Goal: Task Accomplishment & Management: Use online tool/utility

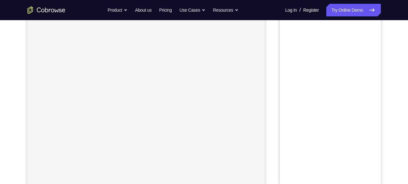
scroll to position [56, 0]
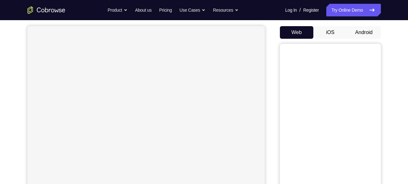
click at [365, 30] on button "Android" at bounding box center [364, 32] width 34 height 13
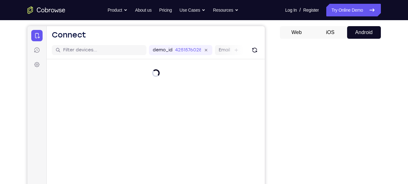
scroll to position [64, 0]
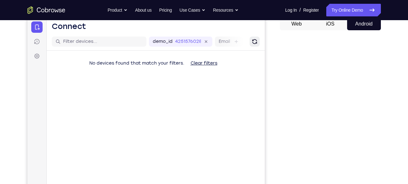
click at [254, 40] on icon "Refresh" at bounding box center [254, 42] width 8 height 8
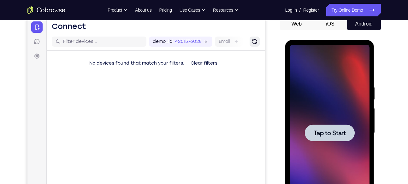
scroll to position [0, 0]
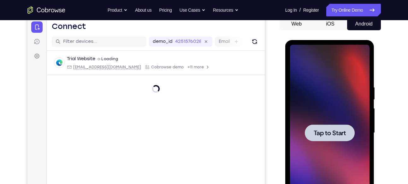
click at [332, 120] on div at bounding box center [329, 133] width 79 height 177
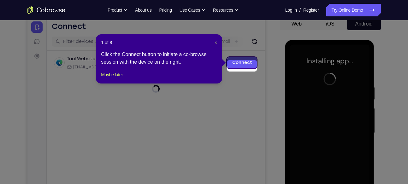
scroll to position [75, 0]
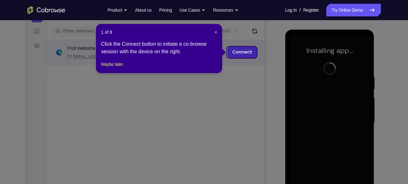
click at [247, 53] on link "Connect" at bounding box center [242, 52] width 30 height 11
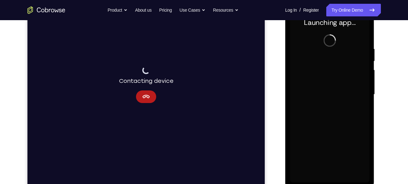
scroll to position [103, 0]
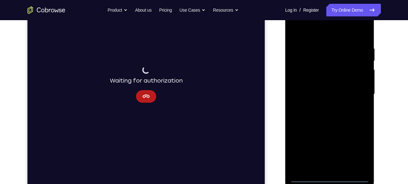
click at [333, 177] on div at bounding box center [329, 94] width 79 height 177
click at [361, 148] on div at bounding box center [329, 94] width 79 height 177
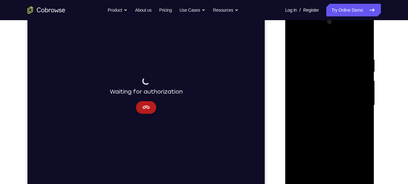
scroll to position [92, 0]
click at [316, 41] on div at bounding box center [329, 105] width 79 height 177
click at [362, 103] on div at bounding box center [329, 105] width 79 height 177
click at [323, 116] on div at bounding box center [329, 105] width 79 height 177
click at [312, 97] on div at bounding box center [329, 105] width 79 height 177
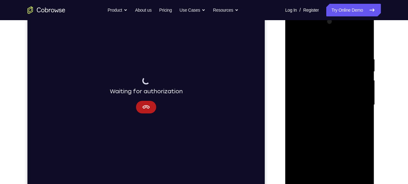
click at [315, 93] on div at bounding box center [329, 105] width 79 height 177
click at [311, 108] on div at bounding box center [329, 105] width 79 height 177
click at [306, 126] on div at bounding box center [329, 105] width 79 height 177
click at [305, 127] on div at bounding box center [329, 105] width 79 height 177
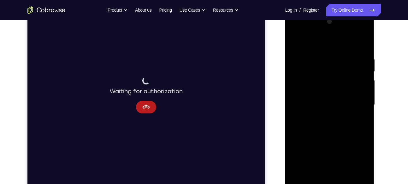
click at [324, 139] on div at bounding box center [329, 105] width 79 height 177
click at [364, 42] on div at bounding box center [329, 105] width 79 height 177
drag, startPoint x: 333, startPoint y: 73, endPoint x: 354, endPoint y: 186, distance: 115.5
click at [354, 184] on div at bounding box center [329, 105] width 79 height 177
click at [293, 41] on div at bounding box center [329, 105] width 79 height 177
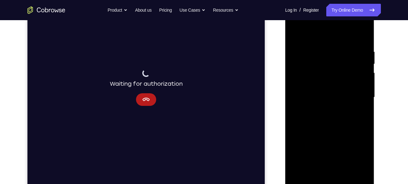
scroll to position [100, 0]
drag, startPoint x: 359, startPoint y: 121, endPoint x: 349, endPoint y: 97, distance: 26.0
click at [349, 97] on div at bounding box center [329, 97] width 79 height 177
click at [363, 100] on div at bounding box center [329, 97] width 79 height 177
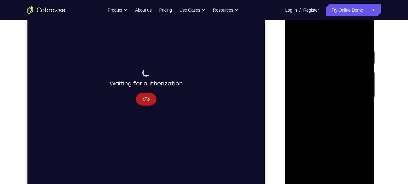
click at [363, 100] on div at bounding box center [329, 97] width 79 height 177
click at [292, 100] on div at bounding box center [329, 97] width 79 height 177
click at [294, 100] on div at bounding box center [329, 97] width 79 height 177
click at [344, 168] on div at bounding box center [329, 97] width 79 height 177
click at [322, 131] on div at bounding box center [329, 97] width 79 height 177
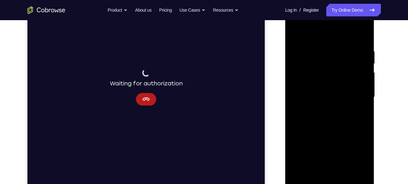
drag, startPoint x: 331, startPoint y: 110, endPoint x: 344, endPoint y: 200, distance: 91.0
click at [344, 184] on html "Online web based iOS Simulators and Android Emulators. Run iPhone, iPad, Mobile…" at bounding box center [330, 98] width 90 height 189
drag, startPoint x: 344, startPoint y: 60, endPoint x: 316, endPoint y: 64, distance: 28.4
click at [316, 64] on div at bounding box center [329, 97] width 79 height 177
click at [365, 62] on div at bounding box center [329, 97] width 79 height 177
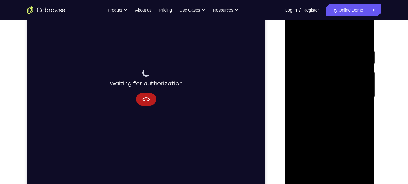
click at [365, 62] on div at bounding box center [329, 97] width 79 height 177
click at [292, 63] on div at bounding box center [329, 97] width 79 height 177
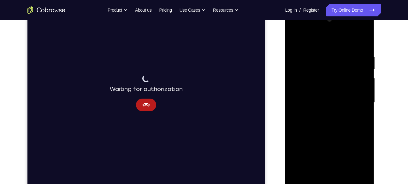
scroll to position [94, 0]
click at [296, 40] on div at bounding box center [329, 103] width 79 height 177
drag, startPoint x: 322, startPoint y: 67, endPoint x: 328, endPoint y: 125, distance: 57.7
click at [328, 125] on div at bounding box center [329, 103] width 79 height 177
click at [327, 54] on div at bounding box center [329, 103] width 79 height 177
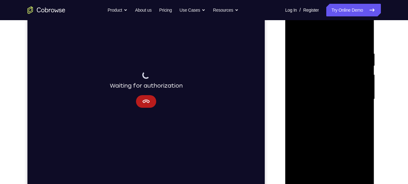
scroll to position [98, 0]
click at [360, 37] on div at bounding box center [329, 99] width 79 height 177
click at [344, 50] on div at bounding box center [329, 99] width 79 height 177
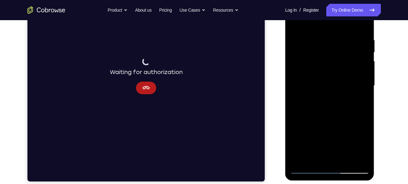
scroll to position [112, 0]
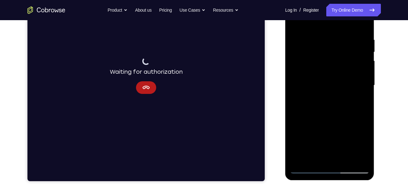
click at [357, 61] on div at bounding box center [329, 85] width 79 height 177
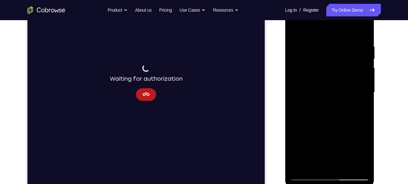
scroll to position [104, 0]
click at [362, 33] on div at bounding box center [329, 93] width 79 height 177
drag, startPoint x: 325, startPoint y: 111, endPoint x: 337, endPoint y: 140, distance: 30.7
click at [337, 140] on div at bounding box center [329, 93] width 79 height 177
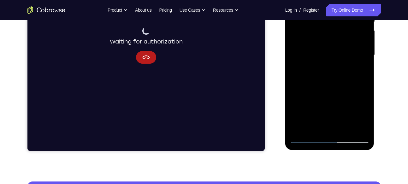
scroll to position [142, 0]
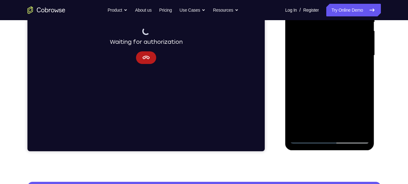
drag, startPoint x: 332, startPoint y: 99, endPoint x: 329, endPoint y: 81, distance: 18.2
click at [329, 81] on div at bounding box center [329, 55] width 79 height 177
click at [363, 68] on div at bounding box center [329, 55] width 79 height 177
click at [366, 64] on div at bounding box center [329, 55] width 79 height 177
click at [297, 65] on div at bounding box center [329, 55] width 79 height 177
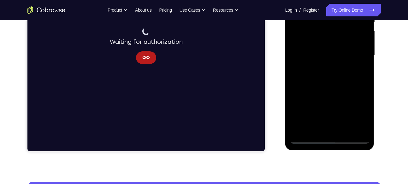
click at [297, 65] on div at bounding box center [329, 55] width 79 height 177
click at [362, 68] on div at bounding box center [329, 55] width 79 height 177
drag, startPoint x: 332, startPoint y: 52, endPoint x: 335, endPoint y: 140, distance: 88.0
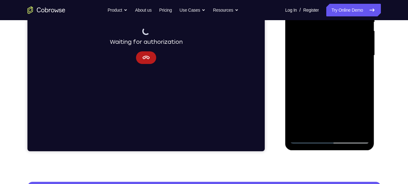
click at [335, 140] on div at bounding box center [329, 55] width 79 height 177
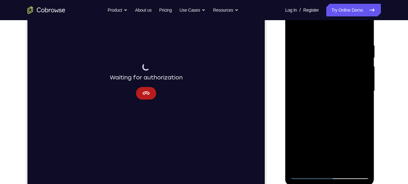
scroll to position [107, 0]
click at [335, 42] on div at bounding box center [329, 90] width 79 height 177
click at [359, 64] on div at bounding box center [329, 90] width 79 height 177
drag, startPoint x: 359, startPoint y: 62, endPoint x: 289, endPoint y: 66, distance: 69.5
click at [290, 66] on div at bounding box center [329, 90] width 79 height 177
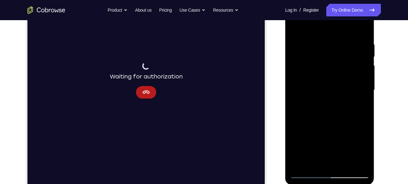
drag, startPoint x: 349, startPoint y: 56, endPoint x: 296, endPoint y: 77, distance: 56.8
click at [296, 77] on div at bounding box center [329, 90] width 79 height 177
drag, startPoint x: 337, startPoint y: 52, endPoint x: 300, endPoint y: 60, distance: 37.9
click at [300, 60] on div at bounding box center [329, 90] width 79 height 177
click at [361, 59] on div at bounding box center [329, 90] width 79 height 177
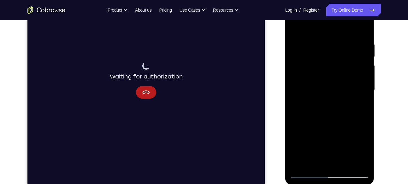
click at [332, 63] on div at bounding box center [329, 90] width 79 height 177
click at [331, 82] on div at bounding box center [329, 90] width 79 height 177
click at [365, 80] on div at bounding box center [329, 90] width 79 height 177
click at [293, 26] on div at bounding box center [329, 90] width 79 height 177
click at [323, 61] on div at bounding box center [329, 90] width 79 height 177
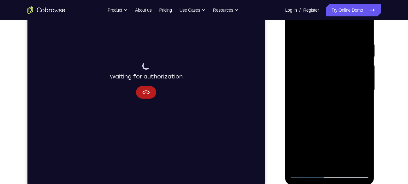
click at [327, 62] on div at bounding box center [329, 90] width 79 height 177
click at [327, 61] on div at bounding box center [329, 90] width 79 height 177
click at [361, 43] on div at bounding box center [329, 90] width 79 height 177
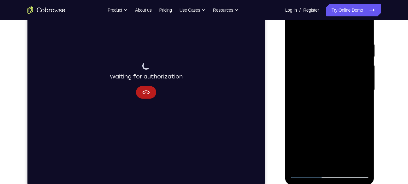
click at [361, 43] on div at bounding box center [329, 90] width 79 height 177
click at [363, 70] on div at bounding box center [329, 90] width 79 height 177
click at [361, 33] on div at bounding box center [329, 90] width 79 height 177
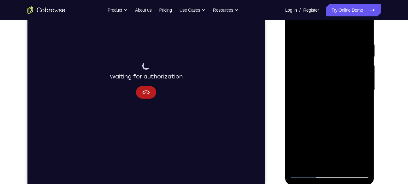
click at [328, 44] on div at bounding box center [329, 90] width 79 height 177
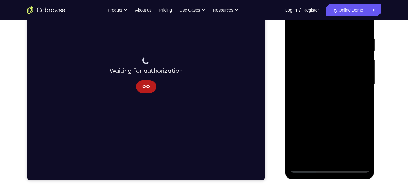
scroll to position [113, 0]
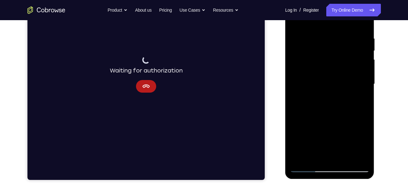
click at [361, 27] on div at bounding box center [329, 84] width 79 height 177
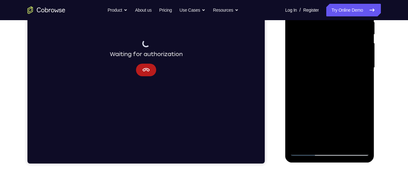
scroll to position [130, 0]
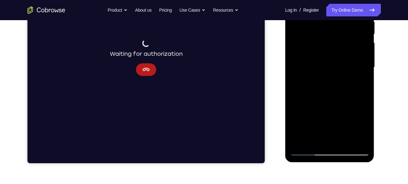
click at [363, 95] on div at bounding box center [329, 67] width 79 height 177
click at [363, 94] on div at bounding box center [329, 67] width 79 height 177
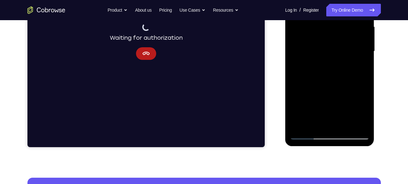
scroll to position [146, 0]
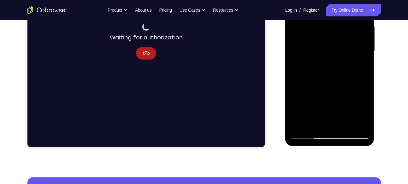
drag, startPoint x: 363, startPoint y: 78, endPoint x: 347, endPoint y: 32, distance: 48.0
drag, startPoint x: 62, startPoint y: 74, endPoint x: 268, endPoint y: 89, distance: 207.0
click at [268, 89] on div "Your Support Agent Your Customer Web iOS Android" at bounding box center [203, 30] width 353 height 233
drag, startPoint x: 315, startPoint y: 96, endPoint x: 312, endPoint y: 25, distance: 71.6
click at [312, 25] on div at bounding box center [329, 51] width 79 height 177
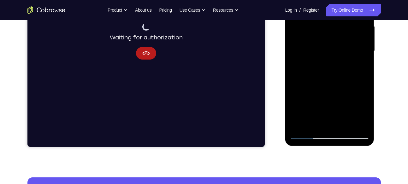
drag, startPoint x: 333, startPoint y: 89, endPoint x: 329, endPoint y: 19, distance: 69.8
click at [329, 19] on div at bounding box center [329, 51] width 79 height 177
drag, startPoint x: 329, startPoint y: 101, endPoint x: 320, endPoint y: 23, distance: 79.1
click at [320, 23] on div at bounding box center [329, 51] width 79 height 177
drag, startPoint x: 325, startPoint y: 85, endPoint x: 336, endPoint y: -1, distance: 86.7
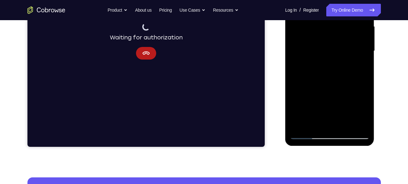
click at [336, 0] on div at bounding box center [329, 51] width 79 height 177
drag, startPoint x: 318, startPoint y: 76, endPoint x: 322, endPoint y: 35, distance: 40.5
click at [322, 35] on div at bounding box center [329, 51] width 79 height 177
click at [367, 61] on div at bounding box center [329, 51] width 79 height 177
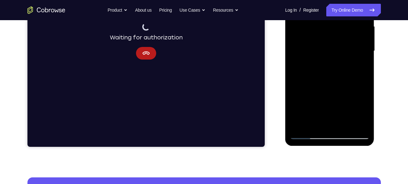
click at [367, 61] on div at bounding box center [329, 51] width 79 height 177
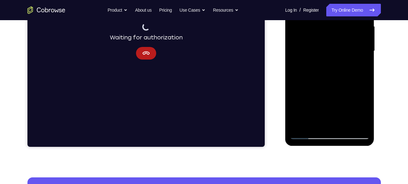
click at [367, 61] on div at bounding box center [329, 51] width 79 height 177
click at [365, 62] on div at bounding box center [329, 51] width 79 height 177
drag, startPoint x: 365, startPoint y: 63, endPoint x: 362, endPoint y: 97, distance: 33.9
click at [362, 97] on div at bounding box center [329, 51] width 79 height 177
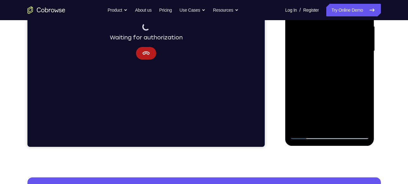
click at [295, 37] on div at bounding box center [329, 51] width 79 height 177
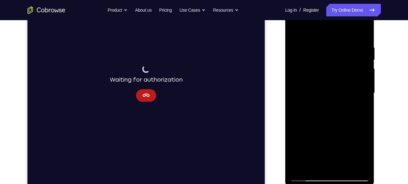
scroll to position [104, 0]
click at [360, 49] on div at bounding box center [329, 93] width 79 height 177
click at [362, 49] on div at bounding box center [329, 93] width 79 height 177
click at [361, 49] on div at bounding box center [329, 93] width 79 height 177
drag, startPoint x: 357, startPoint y: 47, endPoint x: 369, endPoint y: 46, distance: 11.1
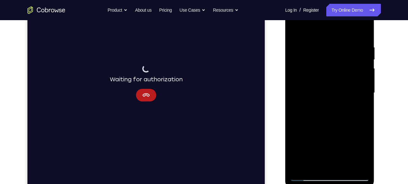
click at [369, 46] on div at bounding box center [329, 93] width 79 height 177
click at [299, 32] on div at bounding box center [329, 93] width 79 height 177
click at [297, 30] on div at bounding box center [329, 93] width 79 height 177
click at [360, 32] on div at bounding box center [329, 93] width 79 height 177
click at [358, 169] on div at bounding box center [329, 93] width 79 height 177
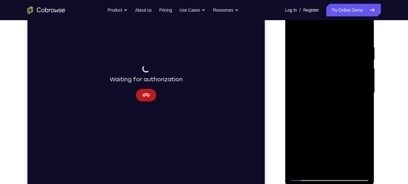
click at [346, 164] on div at bounding box center [329, 93] width 79 height 177
click at [296, 26] on div at bounding box center [329, 93] width 79 height 177
click at [358, 168] on div at bounding box center [329, 93] width 79 height 177
drag, startPoint x: 349, startPoint y: 59, endPoint x: 343, endPoint y: 119, distance: 60.4
click at [343, 119] on div at bounding box center [329, 93] width 79 height 177
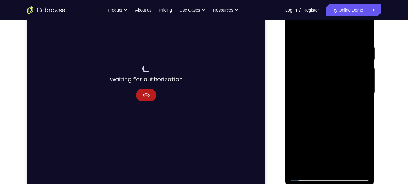
click at [358, 103] on div at bounding box center [329, 93] width 79 height 177
click at [306, 94] on div at bounding box center [329, 93] width 79 height 177
click at [352, 100] on div at bounding box center [329, 93] width 79 height 177
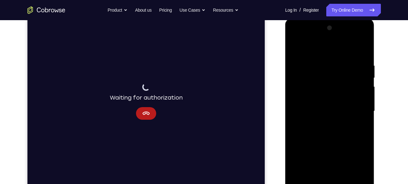
scroll to position [86, 0]
click at [299, 75] on div at bounding box center [329, 111] width 79 height 177
drag, startPoint x: 364, startPoint y: 84, endPoint x: 293, endPoint y: 87, distance: 70.4
click at [293, 87] on div at bounding box center [329, 111] width 79 height 177
click at [357, 87] on div at bounding box center [329, 111] width 79 height 177
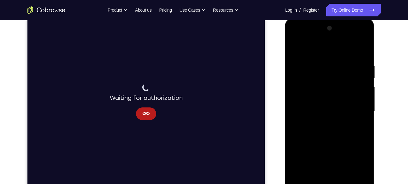
click at [357, 87] on div at bounding box center [329, 111] width 79 height 177
click at [298, 84] on div at bounding box center [329, 111] width 79 height 177
click at [349, 41] on div at bounding box center [329, 111] width 79 height 177
click at [294, 68] on div at bounding box center [329, 111] width 79 height 177
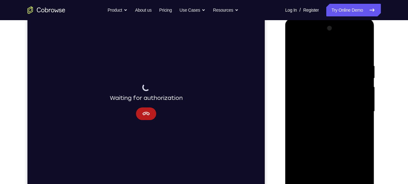
click at [332, 94] on div at bounding box center [329, 111] width 79 height 177
click at [335, 84] on div at bounding box center [329, 111] width 79 height 177
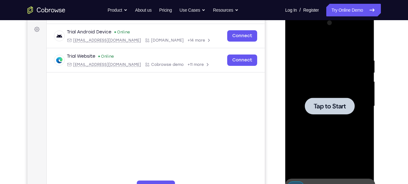
scroll to position [91, 0]
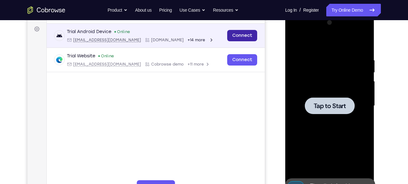
click at [244, 33] on link "Connect" at bounding box center [242, 35] width 30 height 11
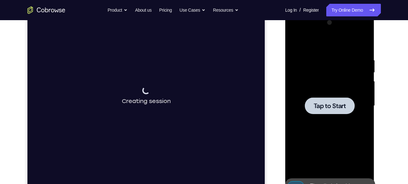
click at [317, 97] on div at bounding box center [330, 105] width 50 height 17
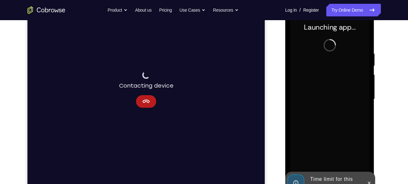
scroll to position [98, 0]
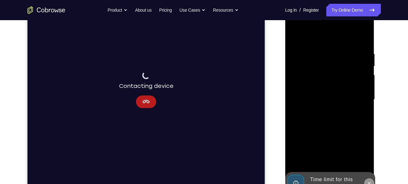
click at [371, 183] on icon at bounding box center [368, 183] width 5 height 5
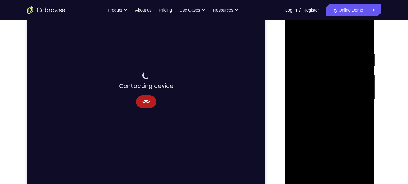
click at [329, 181] on div at bounding box center [329, 99] width 79 height 177
click at [356, 154] on div at bounding box center [329, 99] width 79 height 177
click at [335, 78] on div at bounding box center [329, 99] width 79 height 177
click at [306, 181] on div at bounding box center [329, 99] width 79 height 177
click at [363, 155] on div at bounding box center [329, 99] width 79 height 177
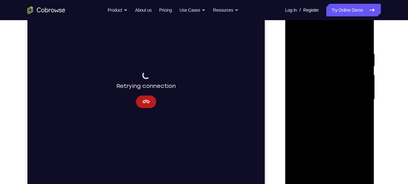
click at [363, 155] on div at bounding box center [329, 99] width 79 height 177
click at [306, 37] on div at bounding box center [329, 99] width 79 height 177
click at [356, 98] on div at bounding box center [329, 99] width 79 height 177
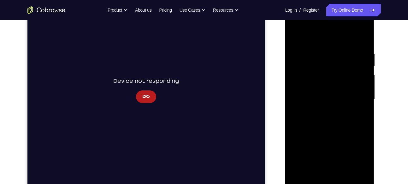
click at [319, 109] on div at bounding box center [329, 99] width 79 height 177
click at [319, 89] on div at bounding box center [329, 99] width 79 height 177
click at [319, 93] on div at bounding box center [329, 99] width 79 height 177
click at [313, 111] on div at bounding box center [329, 99] width 79 height 177
click at [327, 83] on div at bounding box center [329, 99] width 79 height 177
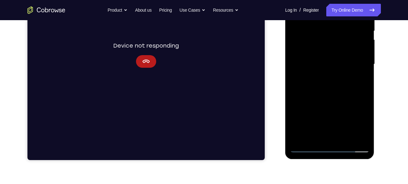
scroll to position [132, 0]
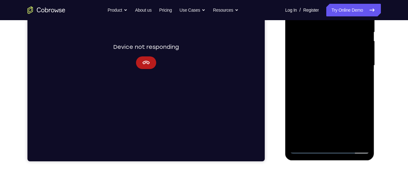
click at [343, 142] on div at bounding box center [329, 65] width 79 height 177
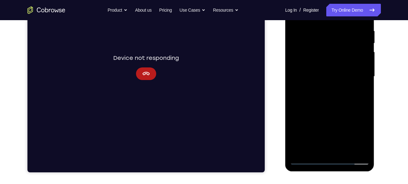
scroll to position [121, 0]
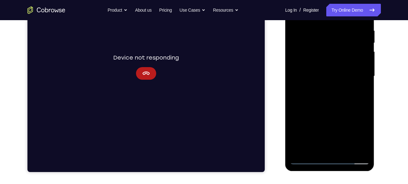
click at [334, 111] on div at bounding box center [329, 76] width 79 height 177
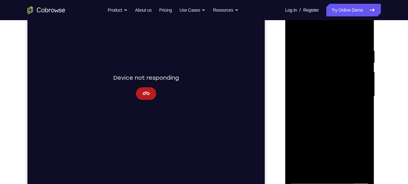
click at [296, 30] on div at bounding box center [329, 96] width 79 height 177
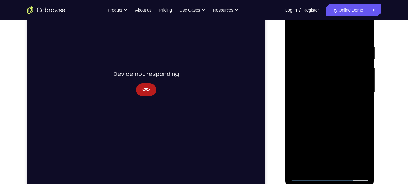
click at [316, 45] on div at bounding box center [329, 92] width 79 height 177
click at [367, 49] on div at bounding box center [329, 92] width 79 height 177
click at [362, 32] on div at bounding box center [329, 92] width 79 height 177
drag, startPoint x: 352, startPoint y: 49, endPoint x: 305, endPoint y: 51, distance: 47.7
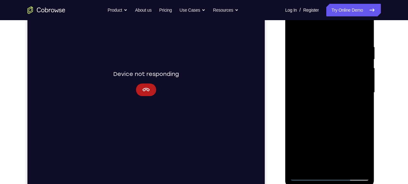
click at [305, 51] on div at bounding box center [329, 92] width 79 height 177
drag, startPoint x: 342, startPoint y: 47, endPoint x: 313, endPoint y: 50, distance: 29.6
click at [313, 50] on div at bounding box center [329, 92] width 79 height 177
drag, startPoint x: 358, startPoint y: 44, endPoint x: 330, endPoint y: 50, distance: 28.6
click at [330, 50] on div at bounding box center [329, 92] width 79 height 177
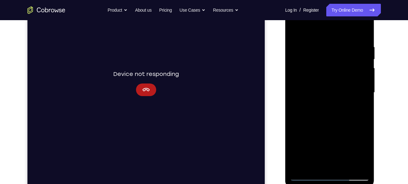
drag, startPoint x: 334, startPoint y: 68, endPoint x: 349, endPoint y: 148, distance: 80.4
click at [349, 148] on div at bounding box center [329, 92] width 79 height 177
click at [341, 40] on div at bounding box center [329, 92] width 79 height 177
click at [361, 32] on div at bounding box center [329, 92] width 79 height 177
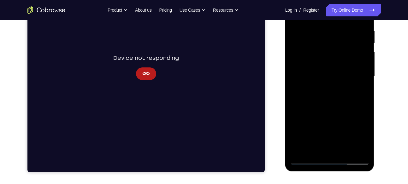
scroll to position [119, 0]
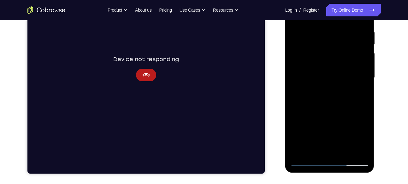
click at [341, 32] on div at bounding box center [329, 78] width 79 height 177
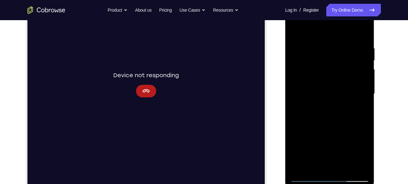
scroll to position [97, 0]
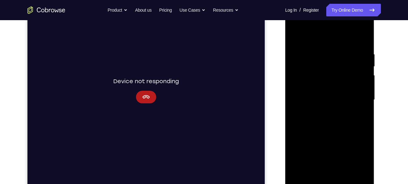
click at [297, 38] on div at bounding box center [329, 100] width 79 height 177
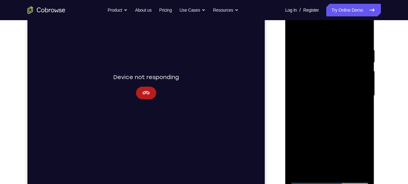
scroll to position [96, 0]
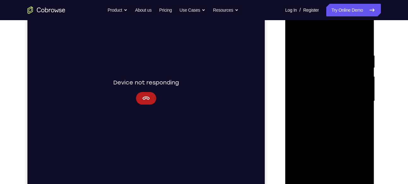
click at [362, 41] on div at bounding box center [329, 101] width 79 height 177
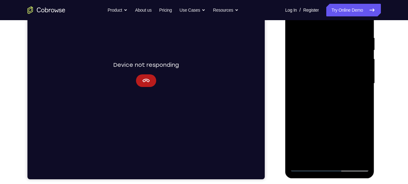
scroll to position [114, 0]
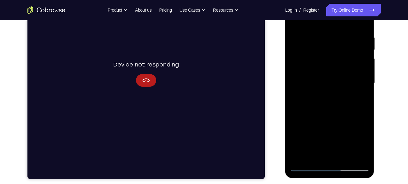
drag, startPoint x: 360, startPoint y: 35, endPoint x: 312, endPoint y: 43, distance: 48.9
click at [312, 43] on div at bounding box center [329, 83] width 79 height 177
click at [312, 40] on div at bounding box center [329, 83] width 79 height 177
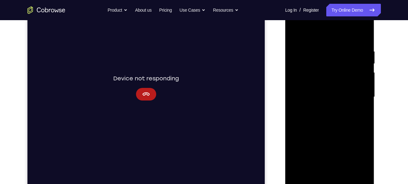
scroll to position [98, 0]
click at [362, 38] on div at bounding box center [329, 99] width 79 height 177
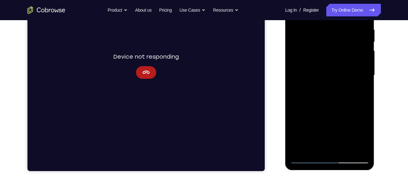
scroll to position [122, 0]
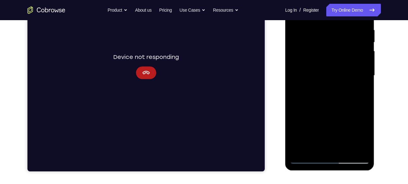
click at [357, 148] on div at bounding box center [329, 75] width 79 height 177
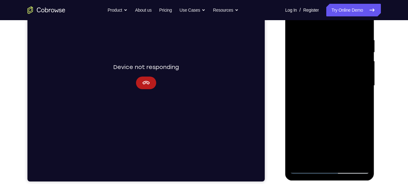
scroll to position [110, 0]
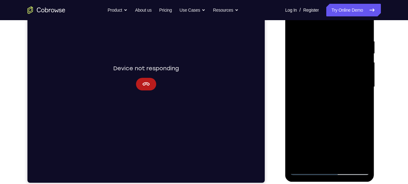
click at [358, 96] on div at bounding box center [329, 87] width 79 height 177
click at [308, 85] on div at bounding box center [329, 87] width 79 height 177
drag, startPoint x: 339, startPoint y: 96, endPoint x: 291, endPoint y: 100, distance: 48.7
click at [291, 100] on div at bounding box center [329, 87] width 79 height 177
drag, startPoint x: 307, startPoint y: 98, endPoint x: 295, endPoint y: 99, distance: 12.0
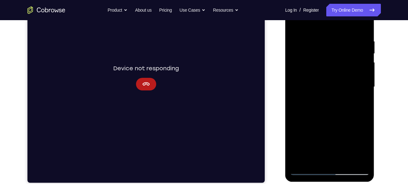
click at [295, 99] on div at bounding box center [329, 87] width 79 height 177
click at [324, 44] on div at bounding box center [329, 87] width 79 height 177
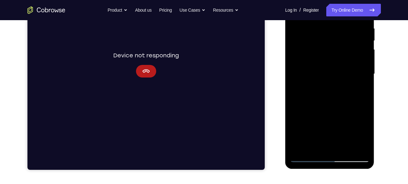
click at [315, 148] on div at bounding box center [329, 74] width 79 height 177
drag, startPoint x: 332, startPoint y: 113, endPoint x: 331, endPoint y: 56, distance: 57.4
click at [331, 56] on div at bounding box center [329, 74] width 79 height 177
drag, startPoint x: 330, startPoint y: 69, endPoint x: 321, endPoint y: 93, distance: 25.1
click at [321, 93] on div at bounding box center [329, 74] width 79 height 177
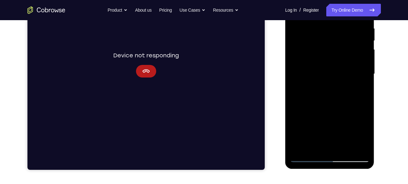
click at [321, 93] on div at bounding box center [329, 74] width 79 height 177
drag, startPoint x: 340, startPoint y: 122, endPoint x: 324, endPoint y: 54, distance: 70.4
click at [324, 54] on div at bounding box center [329, 74] width 79 height 177
drag, startPoint x: 330, startPoint y: 71, endPoint x: 332, endPoint y: 141, distance: 69.7
click at [332, 141] on div at bounding box center [329, 74] width 79 height 177
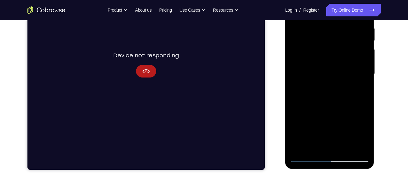
click at [348, 77] on div at bounding box center [329, 74] width 79 height 177
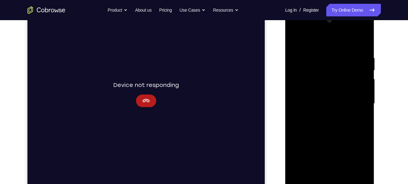
scroll to position [94, 0]
click at [363, 24] on div at bounding box center [329, 103] width 79 height 177
click at [355, 132] on div at bounding box center [329, 103] width 79 height 177
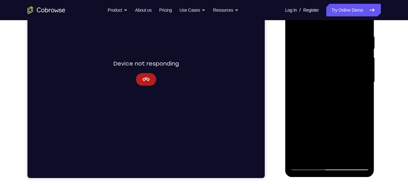
scroll to position [115, 0]
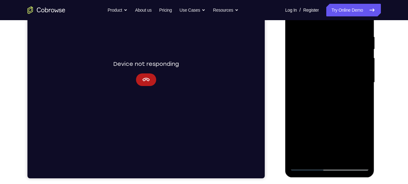
click at [299, 138] on div at bounding box center [329, 82] width 79 height 177
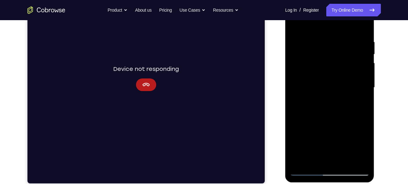
scroll to position [109, 0]
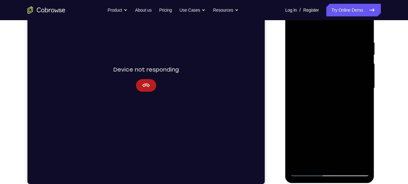
click at [297, 29] on div at bounding box center [329, 88] width 79 height 177
click at [294, 25] on div at bounding box center [329, 88] width 79 height 177
click at [362, 29] on div at bounding box center [329, 88] width 79 height 177
click at [299, 115] on div at bounding box center [329, 88] width 79 height 177
click at [299, 28] on div at bounding box center [329, 88] width 79 height 177
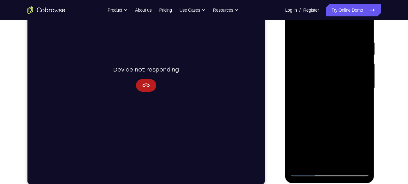
drag, startPoint x: 326, startPoint y: 73, endPoint x: 310, endPoint y: 85, distance: 20.9
click at [310, 85] on div at bounding box center [329, 88] width 79 height 177
click at [295, 28] on div at bounding box center [329, 88] width 79 height 177
click at [363, 26] on div at bounding box center [329, 88] width 79 height 177
drag, startPoint x: 322, startPoint y: 107, endPoint x: 313, endPoint y: 44, distance: 63.1
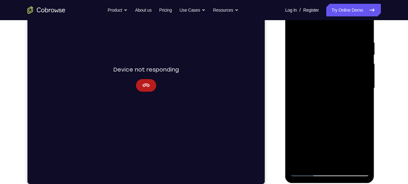
click at [313, 44] on div at bounding box center [329, 88] width 79 height 177
drag, startPoint x: 321, startPoint y: 64, endPoint x: 321, endPoint y: 48, distance: 16.4
click at [321, 48] on div at bounding box center [329, 88] width 79 height 177
drag, startPoint x: 323, startPoint y: 73, endPoint x: 315, endPoint y: 32, distance: 42.1
click at [315, 32] on div at bounding box center [329, 88] width 79 height 177
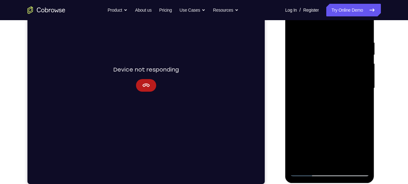
drag, startPoint x: 324, startPoint y: 113, endPoint x: 311, endPoint y: 30, distance: 83.7
click at [311, 30] on div at bounding box center [329, 88] width 79 height 177
drag, startPoint x: 315, startPoint y: 106, endPoint x: 320, endPoint y: 53, distance: 53.5
click at [320, 53] on div at bounding box center [329, 88] width 79 height 177
drag, startPoint x: 312, startPoint y: 79, endPoint x: 313, endPoint y: 27, distance: 52.3
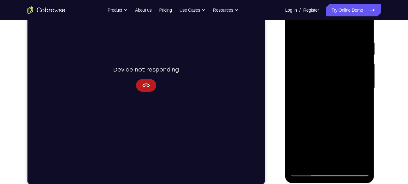
click at [313, 27] on div at bounding box center [329, 88] width 79 height 177
drag, startPoint x: 317, startPoint y: 142, endPoint x: 313, endPoint y: 59, distance: 82.3
click at [313, 59] on div at bounding box center [329, 88] width 79 height 177
drag, startPoint x: 327, startPoint y: 116, endPoint x: 324, endPoint y: 59, distance: 56.8
click at [324, 59] on div at bounding box center [329, 88] width 79 height 177
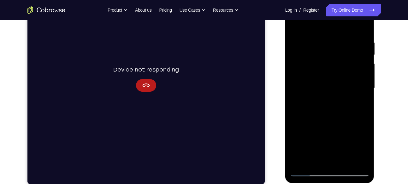
drag, startPoint x: 326, startPoint y: 119, endPoint x: 328, endPoint y: 68, distance: 50.8
click at [328, 68] on div at bounding box center [329, 88] width 79 height 177
drag, startPoint x: 329, startPoint y: 124, endPoint x: 314, endPoint y: 55, distance: 70.3
click at [314, 55] on div at bounding box center [329, 88] width 79 height 177
drag, startPoint x: 322, startPoint y: 128, endPoint x: 313, endPoint y: 102, distance: 28.2
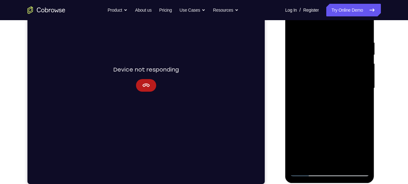
click at [313, 102] on div at bounding box center [329, 88] width 79 height 177
click at [310, 127] on div at bounding box center [329, 88] width 79 height 177
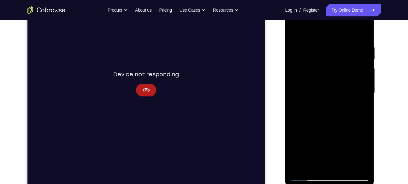
scroll to position [100, 0]
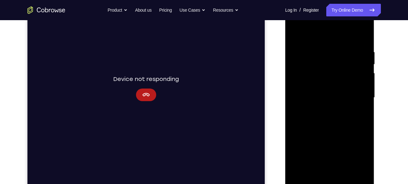
click at [295, 33] on div at bounding box center [329, 97] width 79 height 177
drag, startPoint x: 328, startPoint y: 121, endPoint x: 320, endPoint y: 53, distance: 69.2
click at [320, 53] on div at bounding box center [329, 97] width 79 height 177
drag, startPoint x: 325, startPoint y: 133, endPoint x: 319, endPoint y: 38, distance: 95.1
click at [319, 38] on div at bounding box center [329, 97] width 79 height 177
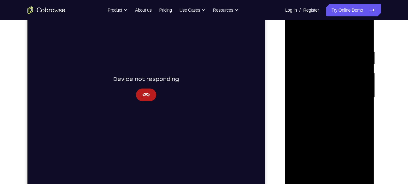
drag, startPoint x: 323, startPoint y: 134, endPoint x: 328, endPoint y: 53, distance: 81.2
click at [328, 53] on div at bounding box center [329, 97] width 79 height 177
drag, startPoint x: 324, startPoint y: 113, endPoint x: 318, endPoint y: 44, distance: 69.3
click at [318, 44] on div at bounding box center [329, 97] width 79 height 177
drag, startPoint x: 327, startPoint y: 114, endPoint x: 316, endPoint y: 61, distance: 54.1
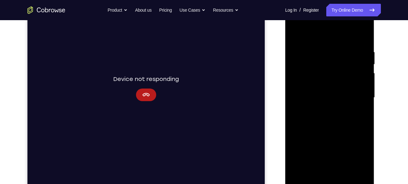
click at [316, 61] on div at bounding box center [329, 97] width 79 height 177
drag, startPoint x: 325, startPoint y: 131, endPoint x: 315, endPoint y: 80, distance: 52.1
click at [315, 80] on div at bounding box center [329, 97] width 79 height 177
drag, startPoint x: 305, startPoint y: 98, endPoint x: 300, endPoint y: 45, distance: 52.9
click at [300, 45] on div at bounding box center [329, 97] width 79 height 177
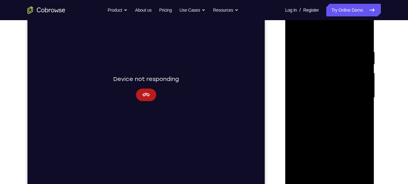
drag, startPoint x: 316, startPoint y: 100, endPoint x: 303, endPoint y: 61, distance: 41.5
click at [303, 61] on div at bounding box center [329, 97] width 79 height 177
drag, startPoint x: 309, startPoint y: 107, endPoint x: 301, endPoint y: 76, distance: 31.4
click at [301, 76] on div at bounding box center [329, 97] width 79 height 177
drag, startPoint x: 311, startPoint y: 117, endPoint x: 305, endPoint y: 73, distance: 44.1
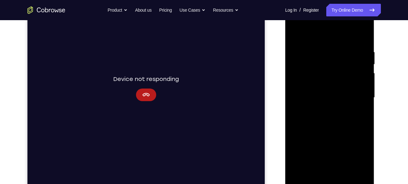
click at [305, 73] on div at bounding box center [329, 97] width 79 height 177
drag, startPoint x: 311, startPoint y: 120, endPoint x: 307, endPoint y: 79, distance: 41.5
click at [307, 79] on div at bounding box center [329, 97] width 79 height 177
drag, startPoint x: 316, startPoint y: 114, endPoint x: 314, endPoint y: 85, distance: 28.4
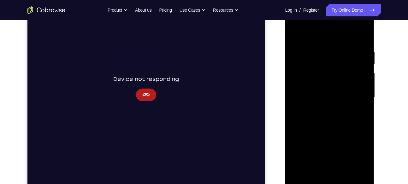
click at [314, 85] on div at bounding box center [329, 97] width 79 height 177
drag, startPoint x: 318, startPoint y: 107, endPoint x: 325, endPoint y: 66, distance: 40.9
click at [325, 66] on div at bounding box center [329, 97] width 79 height 177
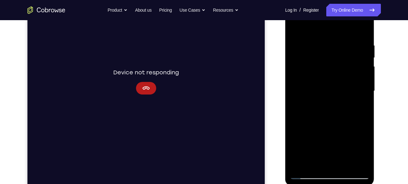
drag, startPoint x: 319, startPoint y: 106, endPoint x: 316, endPoint y: 64, distance: 42.7
click at [316, 64] on div at bounding box center [329, 91] width 79 height 177
drag, startPoint x: 316, startPoint y: 105, endPoint x: 312, endPoint y: 64, distance: 41.2
click at [312, 64] on div at bounding box center [329, 91] width 79 height 177
drag, startPoint x: 319, startPoint y: 95, endPoint x: 326, endPoint y: 46, distance: 49.0
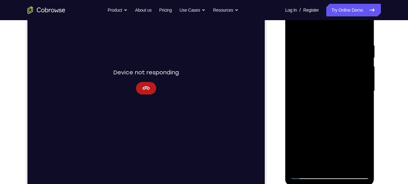
click at [326, 46] on div at bounding box center [329, 91] width 79 height 177
drag, startPoint x: 317, startPoint y: 73, endPoint x: 319, endPoint y: 47, distance: 25.6
click at [319, 47] on div at bounding box center [329, 91] width 79 height 177
drag, startPoint x: 312, startPoint y: 121, endPoint x: 309, endPoint y: 99, distance: 22.9
click at [309, 99] on div at bounding box center [329, 91] width 79 height 177
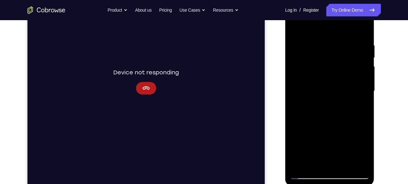
drag, startPoint x: 320, startPoint y: 115, endPoint x: 310, endPoint y: 78, distance: 38.1
click at [310, 78] on div at bounding box center [329, 91] width 79 height 177
drag, startPoint x: 309, startPoint y: 99, endPoint x: 293, endPoint y: 69, distance: 34.1
click at [293, 69] on div at bounding box center [329, 91] width 79 height 177
drag, startPoint x: 326, startPoint y: 120, endPoint x: 322, endPoint y: 72, distance: 48.5
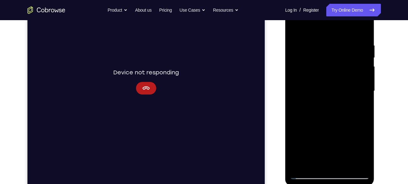
click at [322, 72] on div at bounding box center [329, 91] width 79 height 177
drag, startPoint x: 317, startPoint y: 119, endPoint x: 308, endPoint y: 83, distance: 36.4
click at [308, 83] on div at bounding box center [329, 91] width 79 height 177
drag, startPoint x: 324, startPoint y: 114, endPoint x: 318, endPoint y: 90, distance: 25.0
click at [318, 90] on div at bounding box center [329, 91] width 79 height 177
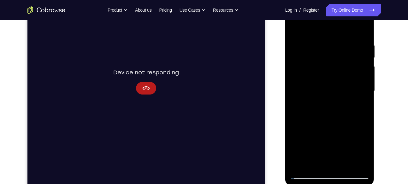
drag, startPoint x: 318, startPoint y: 90, endPoint x: 321, endPoint y: 63, distance: 27.3
click at [321, 63] on div at bounding box center [329, 91] width 79 height 177
drag, startPoint x: 325, startPoint y: 126, endPoint x: 322, endPoint y: 67, distance: 60.0
click at [322, 67] on div at bounding box center [329, 91] width 79 height 177
drag, startPoint x: 319, startPoint y: 133, endPoint x: 318, endPoint y: 54, distance: 78.5
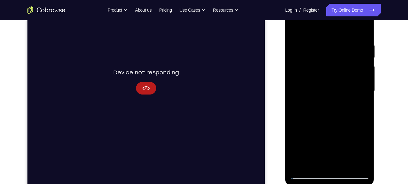
click at [318, 54] on div at bounding box center [329, 91] width 79 height 177
drag, startPoint x: 324, startPoint y: 125, endPoint x: 318, endPoint y: 84, distance: 41.1
click at [318, 84] on div at bounding box center [329, 91] width 79 height 177
drag, startPoint x: 320, startPoint y: 135, endPoint x: 314, endPoint y: 68, distance: 67.4
click at [314, 68] on div at bounding box center [329, 91] width 79 height 177
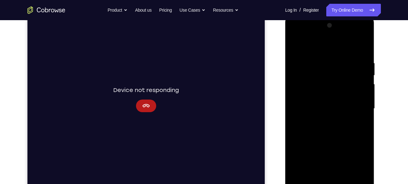
scroll to position [88, 0]
drag, startPoint x: 313, startPoint y: 100, endPoint x: 311, endPoint y: 76, distance: 24.4
click at [311, 76] on div at bounding box center [329, 109] width 79 height 177
drag, startPoint x: 319, startPoint y: 126, endPoint x: 311, endPoint y: 95, distance: 32.3
click at [311, 95] on div at bounding box center [329, 109] width 79 height 177
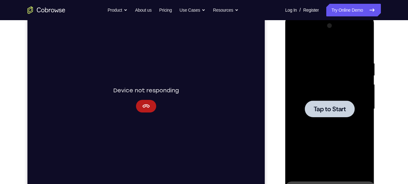
drag, startPoint x: 322, startPoint y: 133, endPoint x: 310, endPoint y: 61, distance: 73.3
click at [310, 16] on div "Tap to Start" at bounding box center [329, 16] width 89 height 0
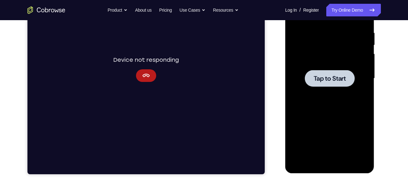
scroll to position [120, 0]
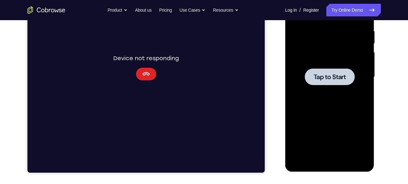
click at [141, 70] on button "Cancel" at bounding box center [146, 74] width 20 height 13
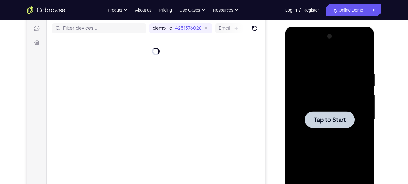
scroll to position [77, 0]
click at [252, 35] on div "demo_id 4251576028 4251576028 Email User ID Device ID Device name" at bounding box center [155, 29] width 218 height 18
click at [252, 33] on button "Refresh" at bounding box center [254, 29] width 10 height 10
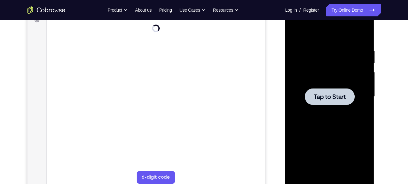
scroll to position [96, 0]
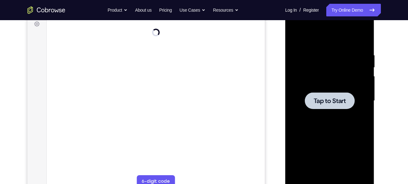
click at [346, 89] on div at bounding box center [329, 101] width 79 height 177
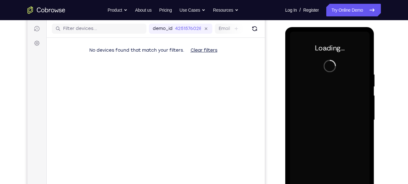
scroll to position [77, 0]
click at [253, 31] on icon "Refresh" at bounding box center [254, 29] width 7 height 7
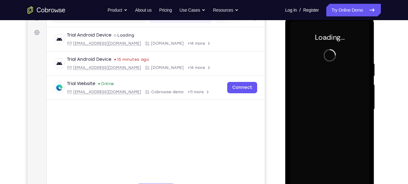
scroll to position [88, 0]
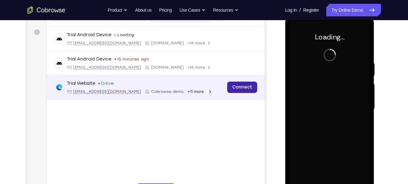
click at [235, 85] on link "Connect" at bounding box center [242, 87] width 30 height 11
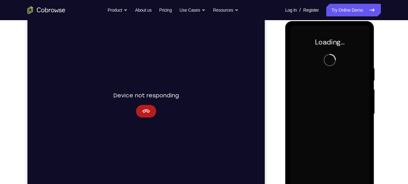
scroll to position [83, 0]
drag, startPoint x: 137, startPoint y: 123, endPoint x: 144, endPoint y: 111, distance: 13.6
click at [144, 111] on div "Connecting to device Device not responding" at bounding box center [145, 104] width 237 height 211
click at [144, 111] on icon "Cancel" at bounding box center [146, 112] width 8 height 8
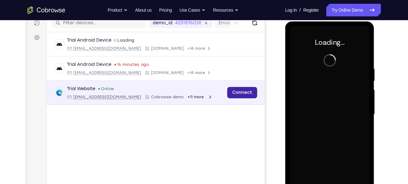
click at [245, 93] on link "Connect" at bounding box center [242, 92] width 30 height 11
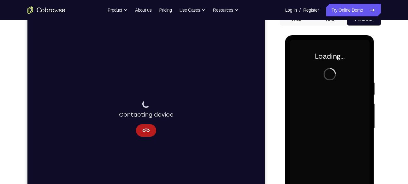
scroll to position [77, 0]
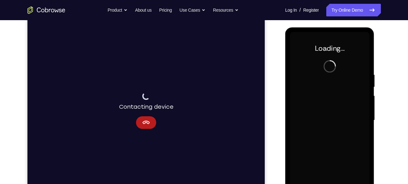
click at [328, 75] on div at bounding box center [329, 120] width 79 height 177
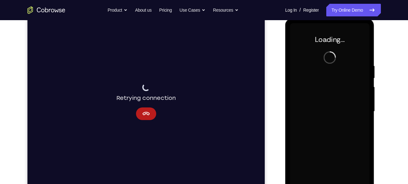
scroll to position [88, 0]
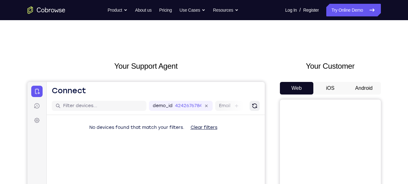
click at [255, 102] on button "Refresh" at bounding box center [254, 106] width 10 height 10
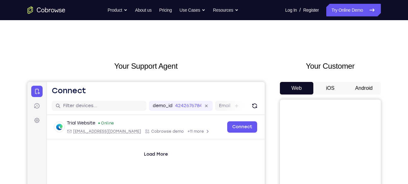
click at [360, 90] on button "Android" at bounding box center [364, 88] width 34 height 13
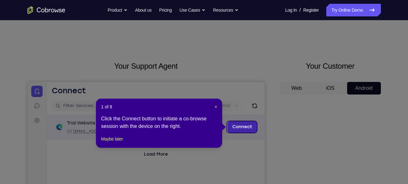
click at [248, 124] on link "Connect" at bounding box center [242, 126] width 30 height 11
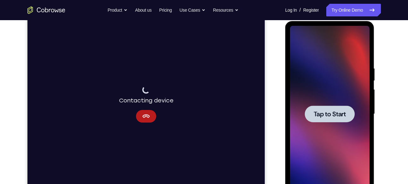
click at [313, 121] on div at bounding box center [330, 114] width 50 height 17
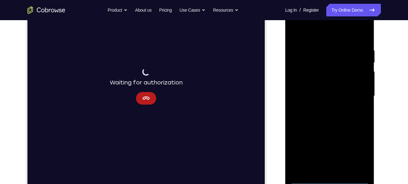
scroll to position [102, 0]
click at [328, 178] on div at bounding box center [329, 96] width 79 height 177
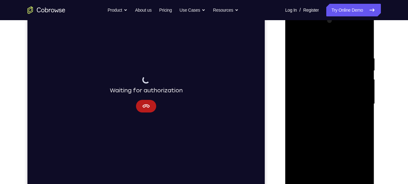
click at [360, 157] on div at bounding box center [329, 104] width 79 height 177
click at [325, 44] on div at bounding box center [329, 104] width 79 height 177
click at [359, 106] on div at bounding box center [329, 104] width 79 height 177
click at [322, 115] on div at bounding box center [329, 104] width 79 height 177
click at [328, 101] on div at bounding box center [329, 104] width 79 height 177
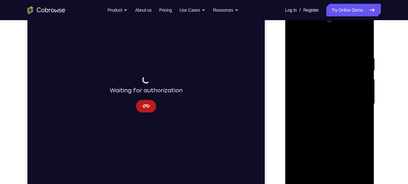
click at [328, 90] on div at bounding box center [329, 104] width 79 height 177
click at [326, 105] on div at bounding box center [329, 104] width 79 height 177
click at [324, 123] on div at bounding box center [329, 104] width 79 height 177
click at [321, 125] on div at bounding box center [329, 104] width 79 height 177
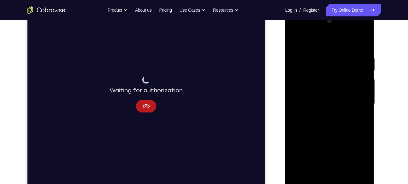
click at [363, 49] on div at bounding box center [329, 104] width 79 height 177
click at [345, 176] on div at bounding box center [329, 104] width 79 height 177
click at [328, 136] on div at bounding box center [329, 104] width 79 height 177
click at [309, 120] on div at bounding box center [329, 104] width 79 height 177
click at [362, 164] on div at bounding box center [329, 104] width 79 height 177
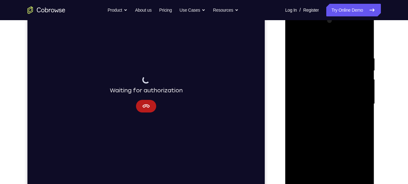
click at [348, 165] on div at bounding box center [329, 104] width 79 height 177
click at [340, 153] on div at bounding box center [329, 104] width 79 height 177
click at [334, 103] on div at bounding box center [329, 104] width 79 height 177
click at [315, 40] on div at bounding box center [329, 104] width 79 height 177
click at [352, 87] on div at bounding box center [329, 104] width 79 height 177
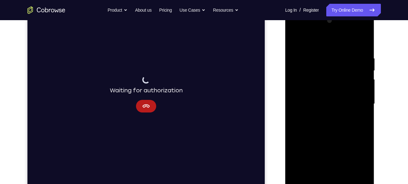
drag, startPoint x: 317, startPoint y: 145, endPoint x: 310, endPoint y: 86, distance: 58.8
click at [310, 86] on div at bounding box center [329, 104] width 79 height 177
drag, startPoint x: 332, startPoint y: 140, endPoint x: 309, endPoint y: 36, distance: 106.7
click at [309, 36] on div at bounding box center [329, 104] width 79 height 177
drag, startPoint x: 326, startPoint y: 123, endPoint x: 317, endPoint y: 79, distance: 44.5
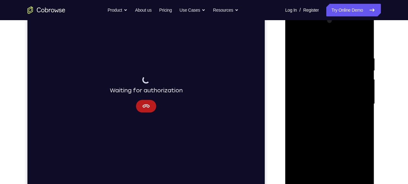
click at [317, 79] on div at bounding box center [329, 104] width 79 height 177
click at [300, 178] on div at bounding box center [329, 104] width 79 height 177
click at [310, 175] on div at bounding box center [329, 104] width 79 height 177
click at [314, 177] on div at bounding box center [329, 104] width 79 height 177
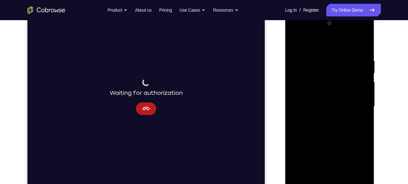
scroll to position [91, 0]
click at [330, 117] on div at bounding box center [329, 106] width 79 height 177
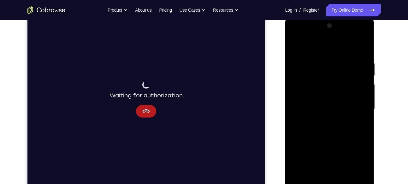
scroll to position [93, 0]
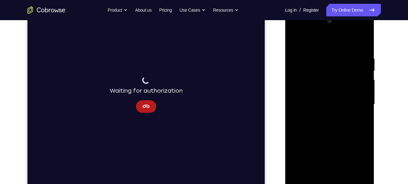
click at [363, 109] on div at bounding box center [329, 104] width 79 height 177
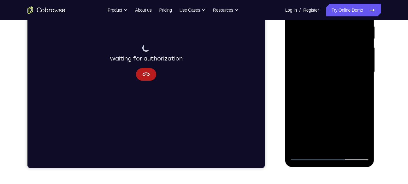
scroll to position [119, 0]
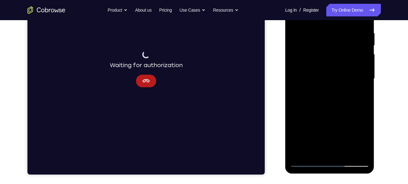
drag, startPoint x: 363, startPoint y: 84, endPoint x: 360, endPoint y: 116, distance: 31.9
click at [360, 116] on div at bounding box center [329, 79] width 79 height 177
drag, startPoint x: 351, startPoint y: 96, endPoint x: 351, endPoint y: 136, distance: 40.0
click at [351, 136] on div at bounding box center [329, 79] width 79 height 177
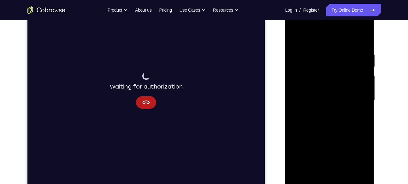
scroll to position [97, 0]
click at [365, 102] on div at bounding box center [329, 100] width 79 height 177
click at [365, 105] on div at bounding box center [329, 100] width 79 height 177
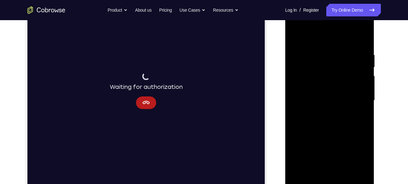
click at [365, 105] on div at bounding box center [329, 100] width 79 height 177
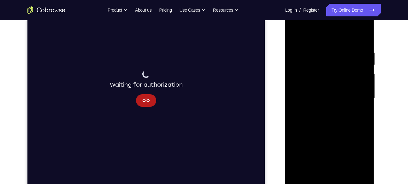
scroll to position [99, 0]
click at [296, 35] on div at bounding box center [329, 98] width 79 height 177
click at [322, 48] on div at bounding box center [329, 98] width 79 height 177
click at [364, 37] on div at bounding box center [329, 98] width 79 height 177
click at [339, 53] on div at bounding box center [329, 98] width 79 height 177
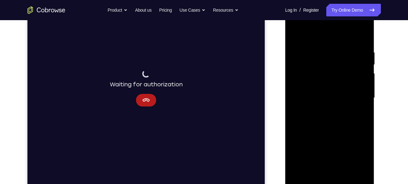
click at [361, 39] on div at bounding box center [329, 98] width 79 height 177
drag, startPoint x: 356, startPoint y: 46, endPoint x: 307, endPoint y: 47, distance: 49.2
click at [307, 47] on div at bounding box center [329, 98] width 79 height 177
click at [310, 172] on div at bounding box center [329, 98] width 79 height 177
click at [313, 35] on div at bounding box center [329, 98] width 79 height 177
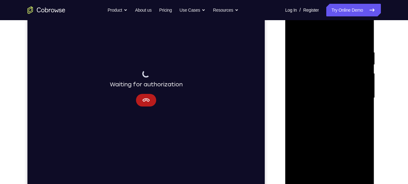
click at [311, 42] on div at bounding box center [329, 98] width 79 height 177
click at [318, 57] on div at bounding box center [329, 98] width 79 height 177
click at [343, 173] on div at bounding box center [329, 98] width 79 height 177
drag, startPoint x: 327, startPoint y: 103, endPoint x: 331, endPoint y: 187, distance: 84.0
click at [331, 184] on div at bounding box center [329, 99] width 89 height 188
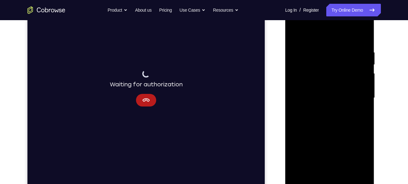
click at [296, 35] on div at bounding box center [329, 98] width 79 height 177
drag, startPoint x: 325, startPoint y: 46, endPoint x: 311, endPoint y: 128, distance: 82.5
click at [311, 128] on div at bounding box center [329, 98] width 79 height 177
click at [317, 171] on div at bounding box center [329, 98] width 79 height 177
click at [297, 171] on div at bounding box center [329, 98] width 79 height 177
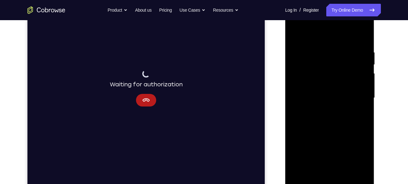
drag, startPoint x: 317, startPoint y: 135, endPoint x: 311, endPoint y: 50, distance: 85.0
click at [311, 50] on div at bounding box center [329, 98] width 79 height 177
drag, startPoint x: 318, startPoint y: 114, endPoint x: 311, endPoint y: 28, distance: 85.7
click at [311, 28] on div at bounding box center [329, 98] width 79 height 177
drag, startPoint x: 324, startPoint y: 109, endPoint x: 320, endPoint y: 48, distance: 60.9
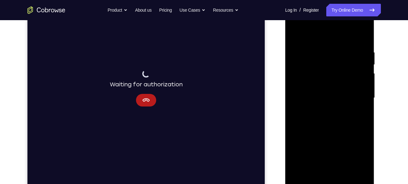
click at [320, 48] on div at bounding box center [329, 98] width 79 height 177
drag, startPoint x: 317, startPoint y: 93, endPoint x: 326, endPoint y: 26, distance: 67.5
click at [326, 26] on div at bounding box center [329, 98] width 79 height 177
drag, startPoint x: 329, startPoint y: 90, endPoint x: 328, endPoint y: 57, distance: 33.1
click at [328, 57] on div at bounding box center [329, 98] width 79 height 177
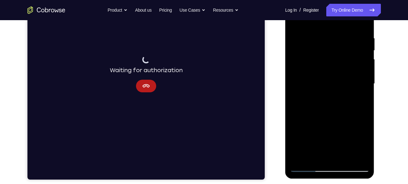
scroll to position [115, 0]
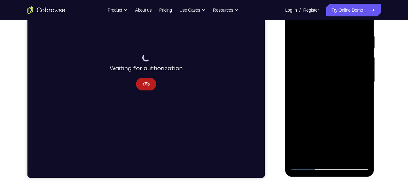
click at [364, 85] on div at bounding box center [329, 82] width 79 height 177
click at [294, 86] on div at bounding box center [329, 82] width 79 height 177
click at [365, 84] on div at bounding box center [329, 82] width 79 height 177
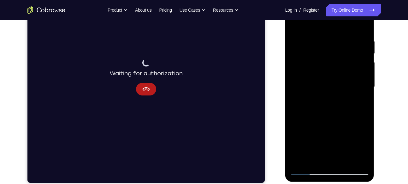
scroll to position [120, 0]
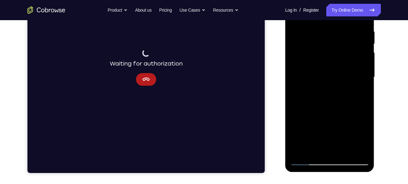
click at [365, 78] on div at bounding box center [329, 77] width 79 height 177
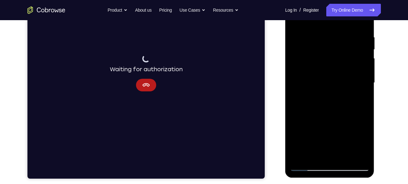
scroll to position [115, 0]
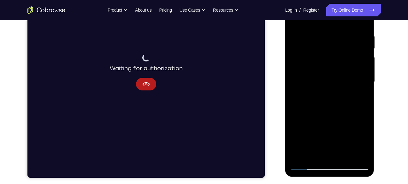
click at [364, 88] on div at bounding box center [329, 82] width 79 height 177
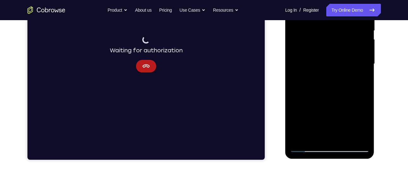
scroll to position [115, 0]
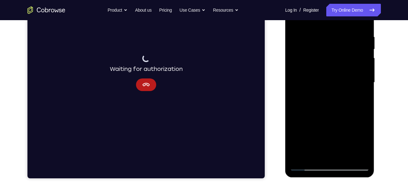
click at [366, 84] on div at bounding box center [329, 82] width 79 height 177
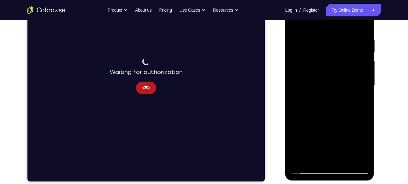
scroll to position [111, 0]
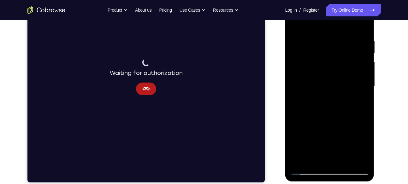
click at [365, 90] on div at bounding box center [329, 86] width 79 height 177
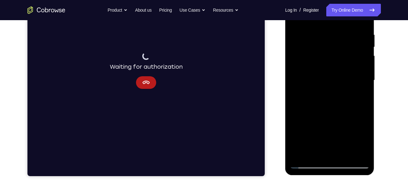
scroll to position [117, 0]
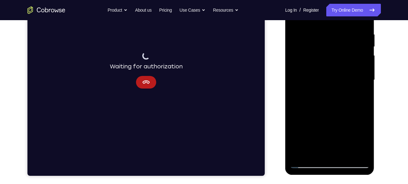
click at [364, 86] on div at bounding box center [329, 80] width 79 height 177
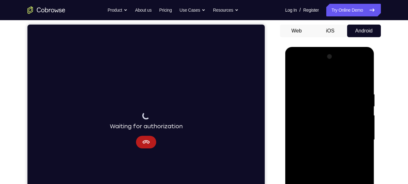
scroll to position [58, 0]
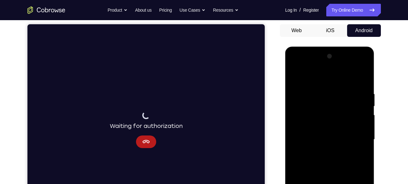
drag, startPoint x: 348, startPoint y: 53, endPoint x: 348, endPoint y: 177, distance: 123.9
click at [348, 177] on div at bounding box center [329, 139] width 79 height 177
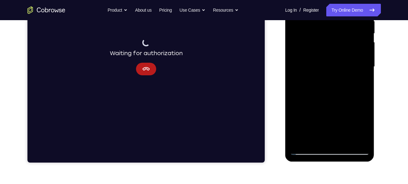
scroll to position [131, 0]
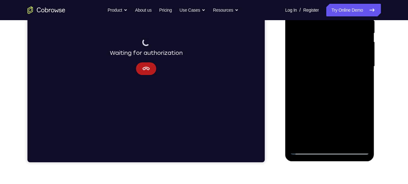
click at [302, 140] on div at bounding box center [329, 66] width 79 height 177
drag, startPoint x: 315, startPoint y: 79, endPoint x: 302, endPoint y: 186, distance: 107.4
click at [302, 163] on html "Online web based iOS Simulators and Android Emulators. Run iPhone, iPad, Mobile…" at bounding box center [330, 68] width 90 height 189
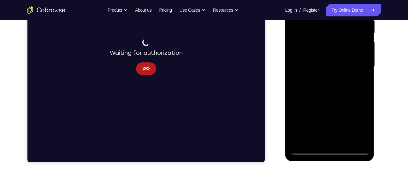
drag, startPoint x: 335, startPoint y: 74, endPoint x: 327, endPoint y: 143, distance: 69.5
click at [327, 143] on div at bounding box center [329, 66] width 79 height 177
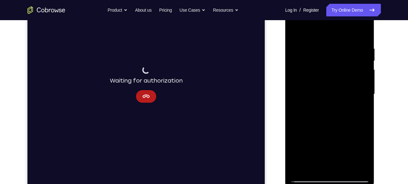
scroll to position [103, 0]
click at [344, 166] on div at bounding box center [329, 94] width 79 height 177
click at [295, 32] on div at bounding box center [329, 94] width 79 height 177
click at [313, 168] on div at bounding box center [329, 94] width 79 height 177
click at [325, 32] on div at bounding box center [329, 94] width 79 height 177
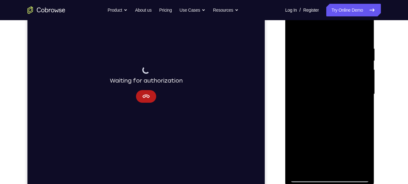
click at [322, 49] on div at bounding box center [329, 94] width 79 height 177
click at [295, 28] on div at bounding box center [329, 94] width 79 height 177
